Goal: Information Seeking & Learning: Compare options

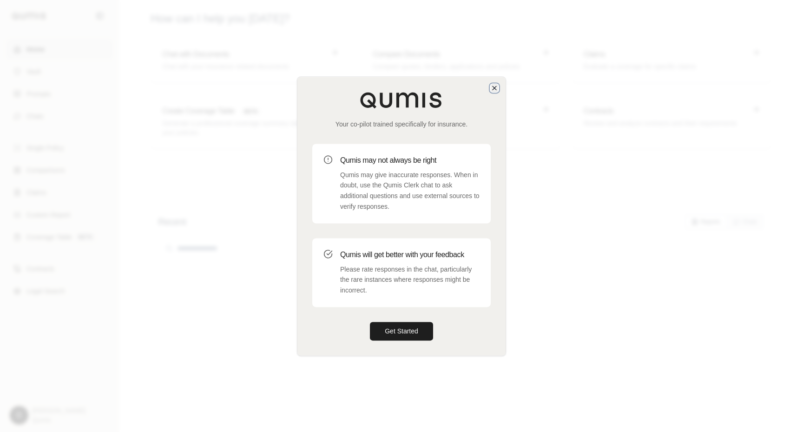
click at [496, 85] on icon "button" at bounding box center [494, 87] width 7 height 7
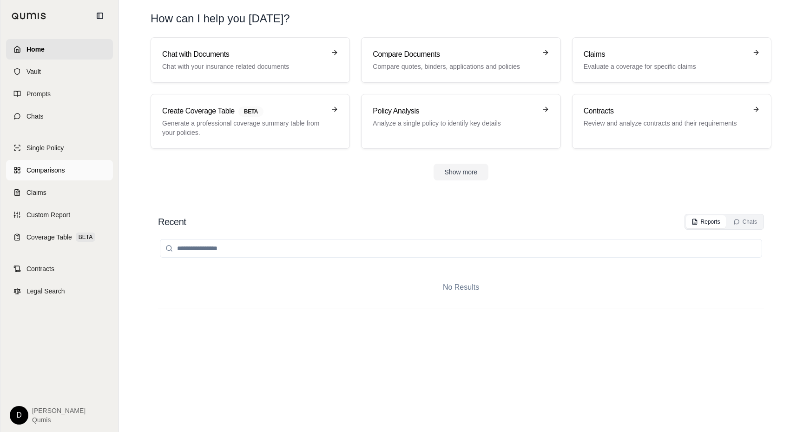
click at [59, 170] on span "Comparisons" at bounding box center [45, 169] width 38 height 9
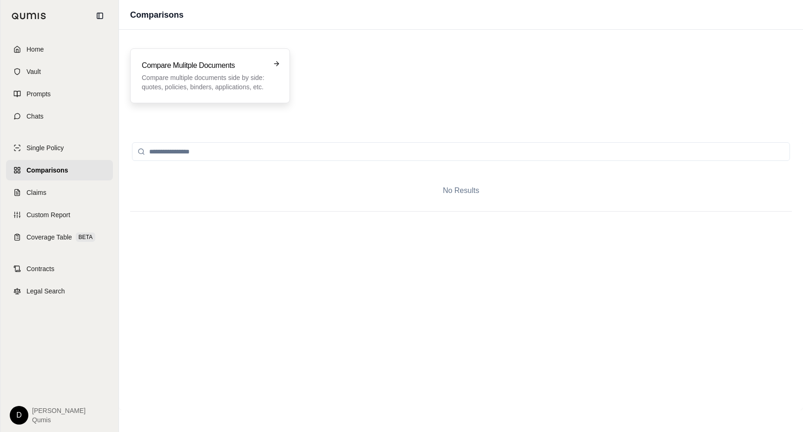
click at [177, 79] on p "Compare multiple documents side by side: quotes, policies, binders, application…" at bounding box center [204, 82] width 124 height 19
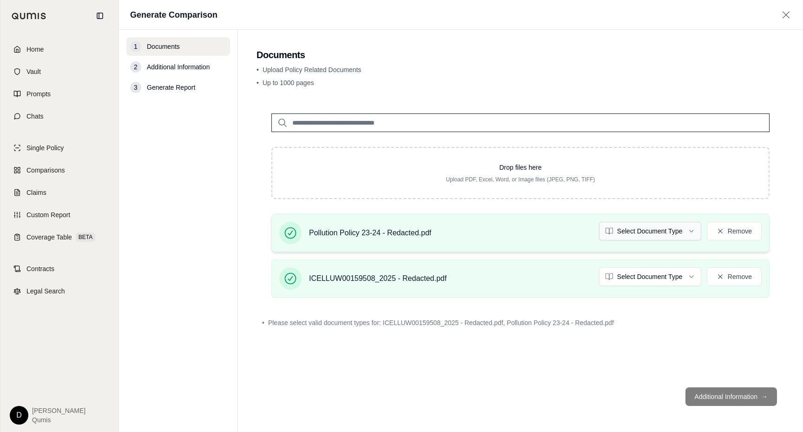
click at [637, 232] on html "Home Vault Prompts Chats Single Policy Comparisons Claims Custom Report Coverag…" at bounding box center [401, 216] width 803 height 432
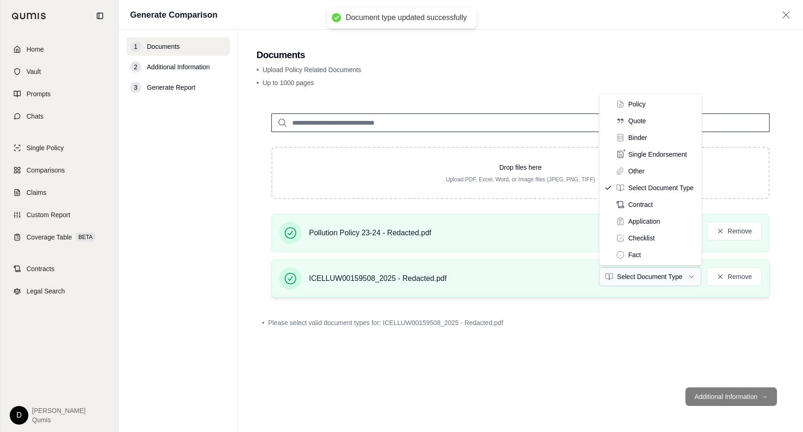
click at [634, 277] on html "Document type updated successfully Home Vault Prompts Chats Single Policy Compa…" at bounding box center [401, 216] width 803 height 432
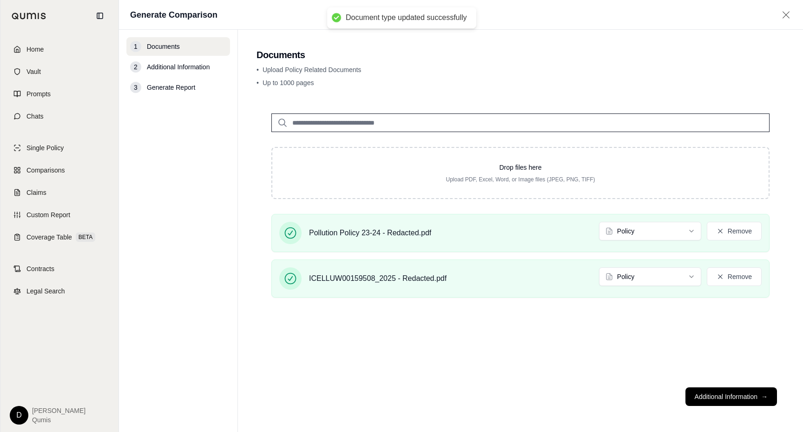
click at [623, 354] on div "Drop files here Upload PDF, Excel, Word, or Image files (JPEG, PNG, TIFF) Pollu…" at bounding box center [520, 238] width 528 height 281
click at [712, 394] on button "Additional Information →" at bounding box center [731, 396] width 92 height 19
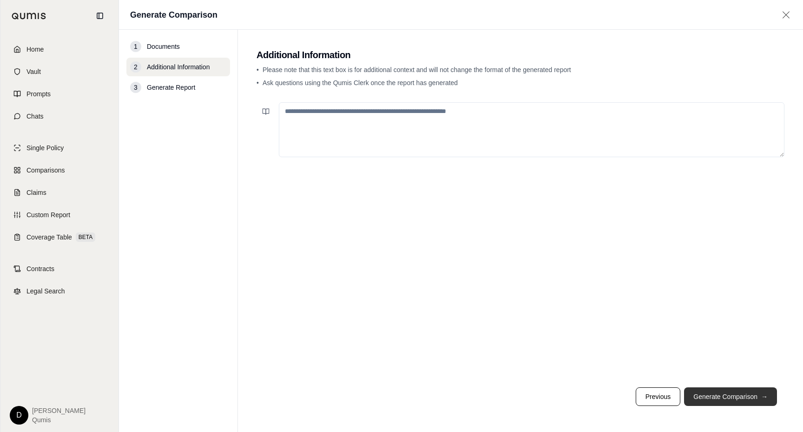
click at [714, 392] on button "Generate Comparison →" at bounding box center [730, 396] width 93 height 19
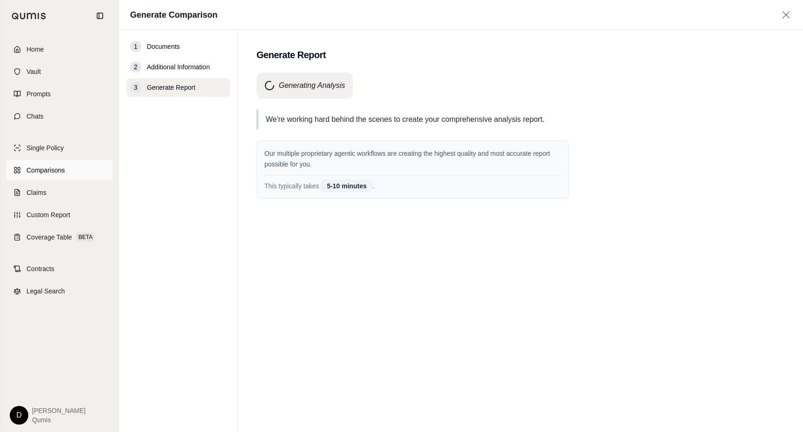
click at [74, 168] on link "Comparisons" at bounding box center [59, 170] width 107 height 20
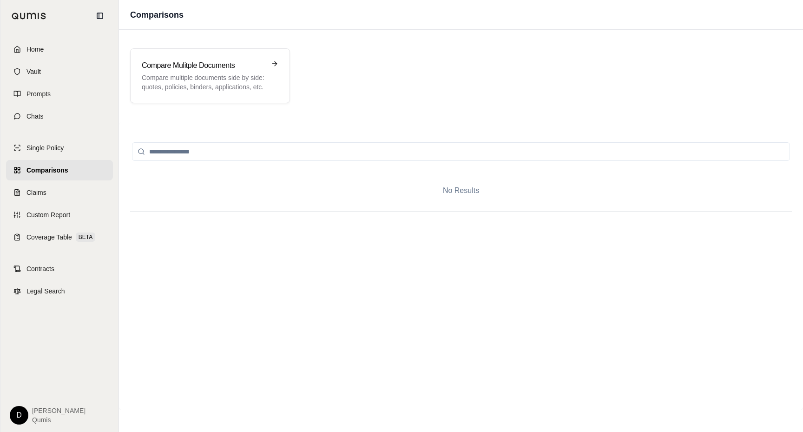
click at [65, 170] on span "Comparisons" at bounding box center [46, 169] width 41 height 9
